Goal: Navigation & Orientation: Go to known website

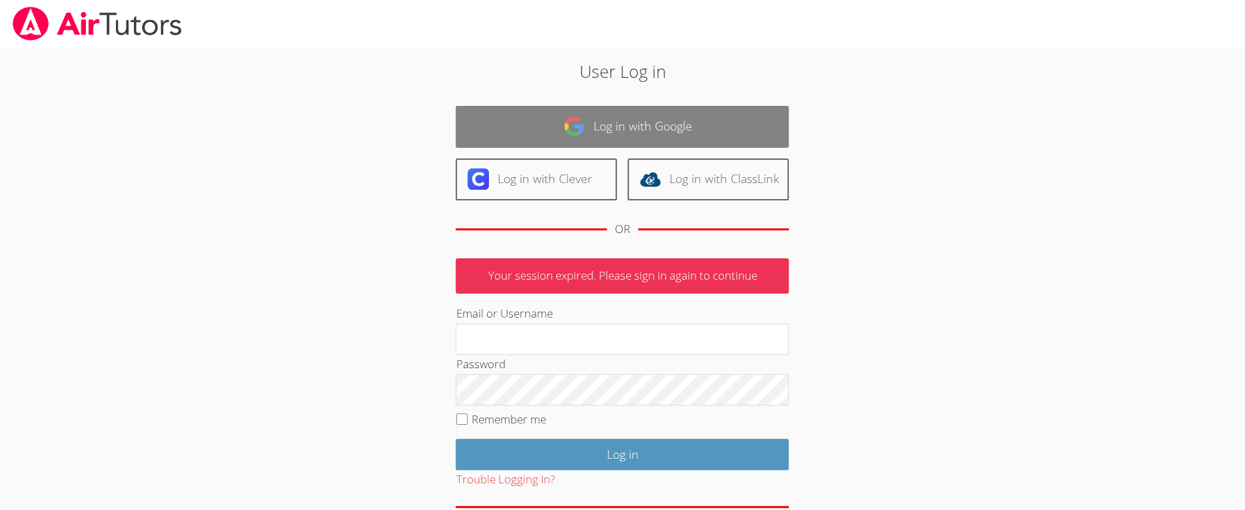
click at [598, 123] on link "Log in with Google" at bounding box center [622, 127] width 333 height 42
